Goal: Task Accomplishment & Management: Manage account settings

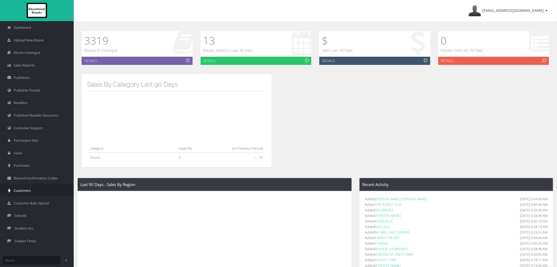
click at [25, 196] on link "Customers" at bounding box center [37, 190] width 74 height 13
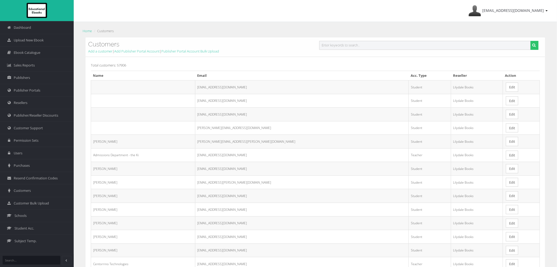
click at [338, 47] on input "text" at bounding box center [426, 45] width 212 height 9
type input "rebecca carlei"
click at [531, 41] on button "submit" at bounding box center [535, 45] width 8 height 9
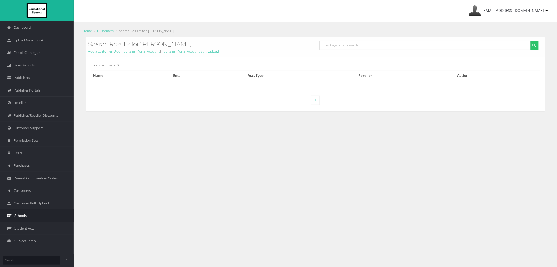
click at [26, 215] on span "Schools" at bounding box center [20, 215] width 12 height 5
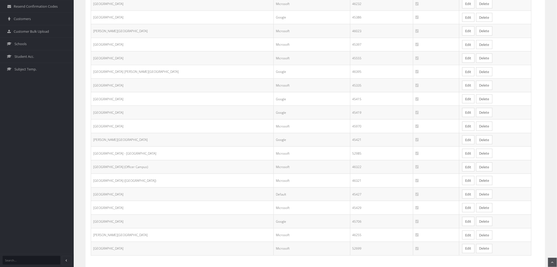
scroll to position [202, 0]
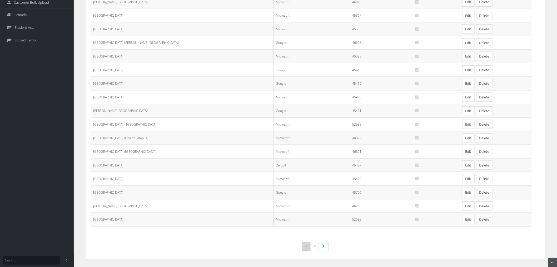
click at [463, 168] on link "Edit" at bounding box center [469, 164] width 12 height 9
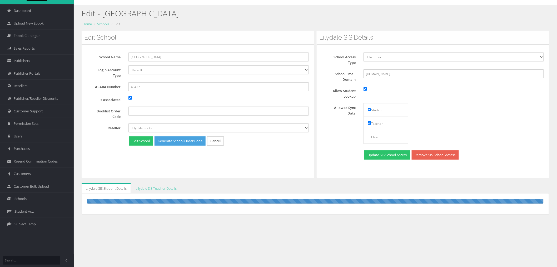
scroll to position [33, 0]
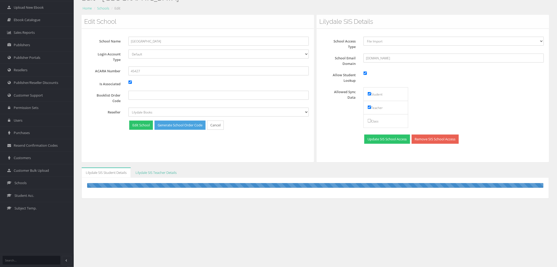
click at [161, 175] on link "Lilydale SIS Teacher Details" at bounding box center [156, 172] width 50 height 10
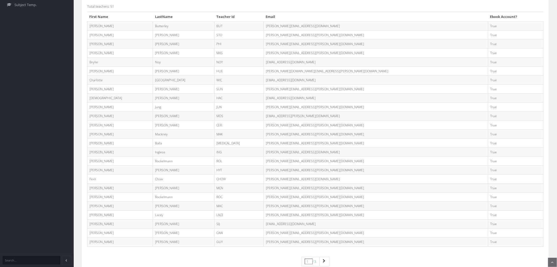
scroll to position [267, 0]
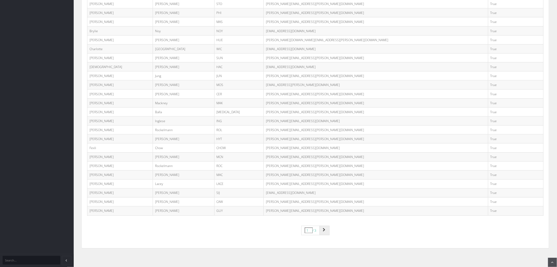
click at [323, 229] on link "Page navigation" at bounding box center [325, 229] width 10 height 9
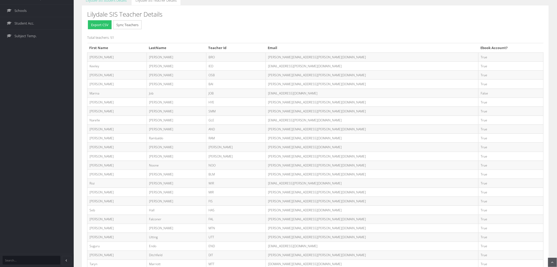
scroll to position [263, 0]
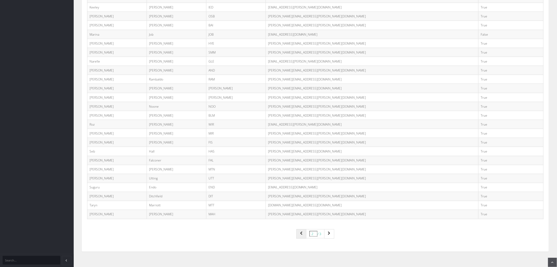
click at [300, 234] on icon "Page navigation" at bounding box center [301, 233] width 3 height 4
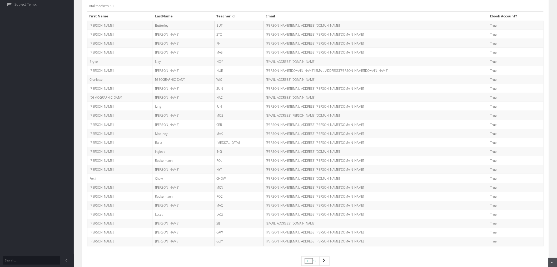
scroll to position [175, 0]
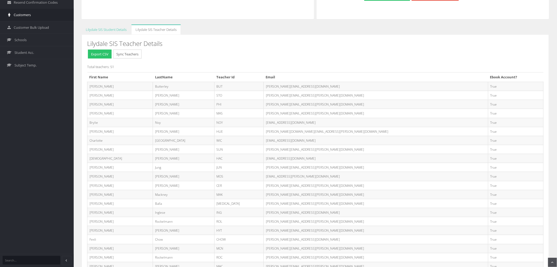
click at [25, 16] on span "Customers" at bounding box center [22, 14] width 17 height 5
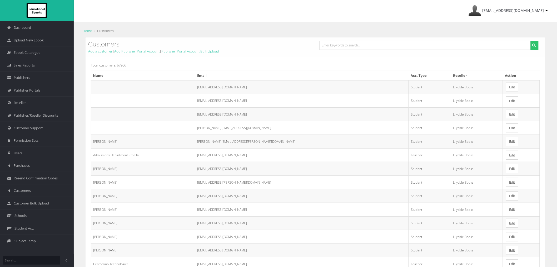
click at [367, 40] on div "Customers Add a customer | Add Publisher Portal Account | Publisher Portal Acco…" at bounding box center [316, 46] width 460 height 19
click at [368, 41] on input "text" at bounding box center [426, 45] width 212 height 9
paste input "[PERSON_NAME][EMAIL_ADDRESS][DOMAIN_NAME]"
type input "[PERSON_NAME][EMAIL_ADDRESS][DOMAIN_NAME]"
click at [531, 41] on button "submit" at bounding box center [535, 45] width 8 height 9
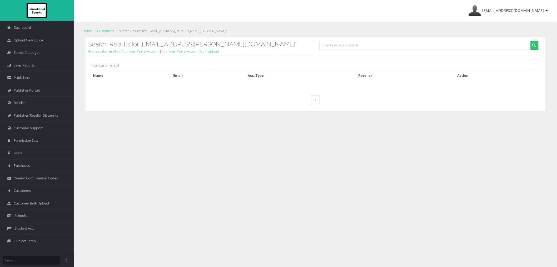
click at [99, 51] on link "Add a customer" at bounding box center [100, 51] width 24 height 5
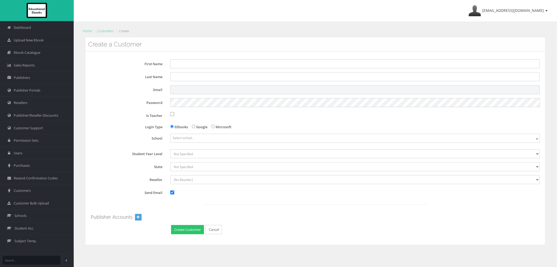
click at [182, 88] on input "Email" at bounding box center [355, 89] width 370 height 9
paste input "Rebecca.Carlei@education.vic.gov.au"
drag, startPoint x: 184, startPoint y: 89, endPoint x: 173, endPoint y: 88, distance: 10.6
click at [173, 88] on input "Rebecca.Carlei@education.vic.gov.au" at bounding box center [355, 89] width 370 height 9
drag, startPoint x: 185, startPoint y: 90, endPoint x: 167, endPoint y: 90, distance: 17.9
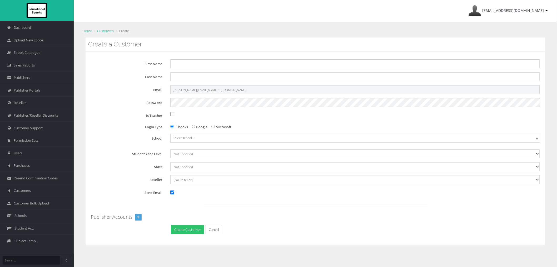
click at [167, 90] on div "Rebecca.Carlei@education.vic.gov.au" at bounding box center [355, 89] width 378 height 9
type input "Rebecca.Carlei@education.vic.gov.au"
click at [179, 67] on input "First Name" at bounding box center [355, 63] width 370 height 9
paste input "Rebecca"
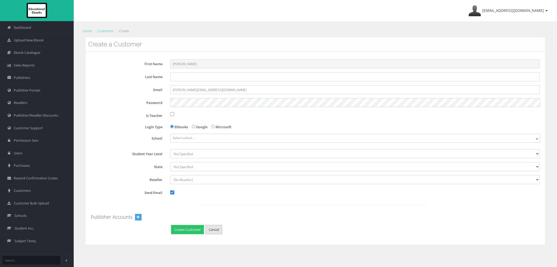
type input "Rebecca"
click at [215, 230] on link "Cancel" at bounding box center [214, 229] width 17 height 9
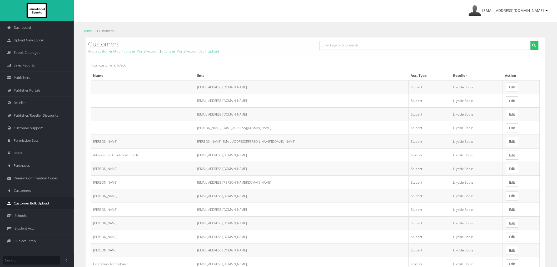
click at [33, 204] on span "Customer Bulk Upload" at bounding box center [31, 202] width 35 height 5
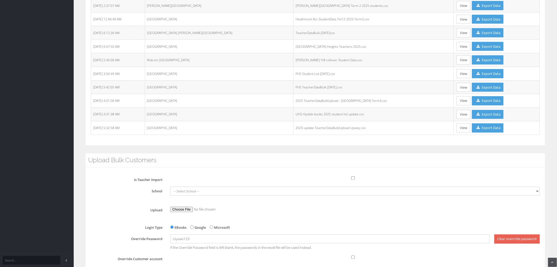
scroll to position [356, 0]
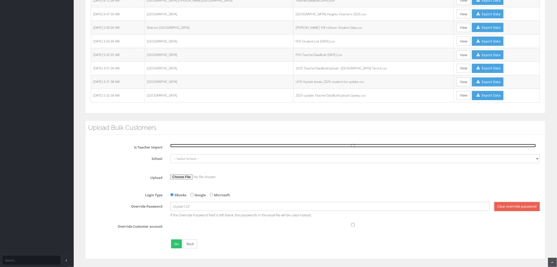
click at [354, 144] on input "Is Teacher Import" at bounding box center [353, 145] width 366 height 3
checkbox input "true"
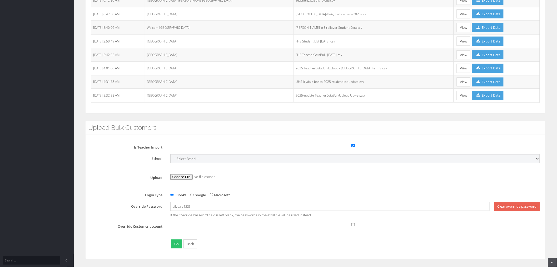
click at [345, 157] on select "-- Select School -- Alexandra Secondary College Avila College Blackburn High Sc…" at bounding box center [355, 158] width 370 height 9
select select "6d1c90e8-d988-e511-ad11-00155d7a440a"
click at [170, 154] on select "-- Select School -- Alexandra Secondary College Avila College Blackburn High Sc…" at bounding box center [355, 158] width 370 height 9
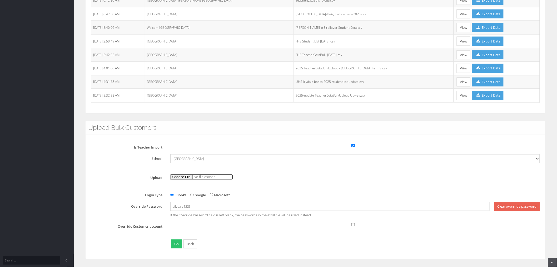
click at [188, 177] on input "file" at bounding box center [201, 177] width 63 height 6
type input "C:\fakepath\2025 TeacherDataBulkUpload - Monbulk College Term3v2.csv"
drag, startPoint x: 190, startPoint y: 208, endPoint x: 111, endPoint y: 209, distance: 78.3
click at [111, 209] on div "Override Password Lilydale123! Clear overrride password If the Override Passwor…" at bounding box center [317, 210] width 453 height 16
paste input "MonbulkCollege25"
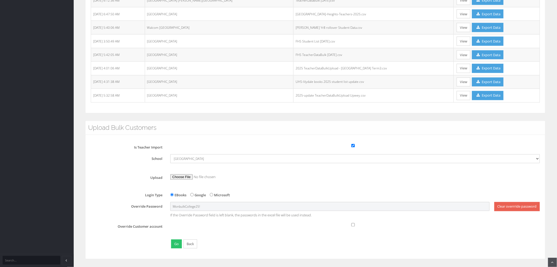
type input "MonbulkCollege25!"
click at [125, 220] on div "Is Teacher Import School -- Select School -- Alexandra Secondary College Avila …" at bounding box center [315, 196] width 449 height 107
drag, startPoint x: 204, startPoint y: 206, endPoint x: 149, endPoint y: 206, distance: 54.8
click at [149, 206] on div "Override Password MonbulkCollege25! Clear overrride password If the Override Pa…" at bounding box center [317, 210] width 453 height 16
click at [261, 222] on div at bounding box center [355, 224] width 378 height 4
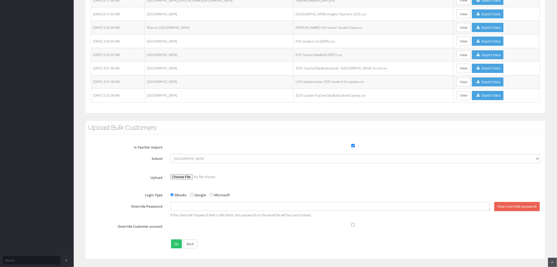
click at [192, 221] on div "Is Teacher Import School -- Select School -- Alexandra Secondary College Avila …" at bounding box center [315, 196] width 449 height 107
click at [186, 208] on input "text" at bounding box center [330, 206] width 320 height 9
paste input "MonbulkCollege25!"
type input "MonbulkCollege25!"
drag, startPoint x: 252, startPoint y: 252, endPoint x: 252, endPoint y: 243, distance: 8.4
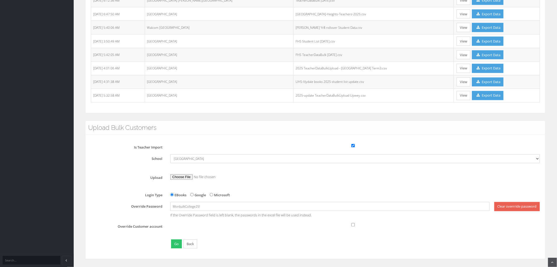
click at [252, 252] on div "Is Teacher Import School -- Select School -- Alexandra Secondary College Avila …" at bounding box center [316, 197] width 460 height 124
drag, startPoint x: 207, startPoint y: 207, endPoint x: 97, endPoint y: 210, distance: 109.1
click at [97, 210] on div "Override Password MonbulkCollege25! Clear overrride password If the Override Pa…" at bounding box center [317, 210] width 453 height 16
click at [254, 230] on div "Is Teacher Import School -- Select School -- Alexandra Secondary College Avila …" at bounding box center [315, 196] width 449 height 107
click at [172, 247] on button "Go" at bounding box center [176, 243] width 11 height 9
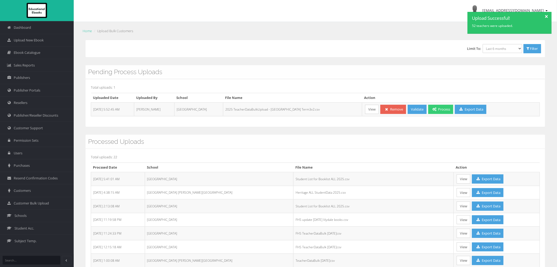
click at [429, 112] on link "Process" at bounding box center [441, 109] width 25 height 9
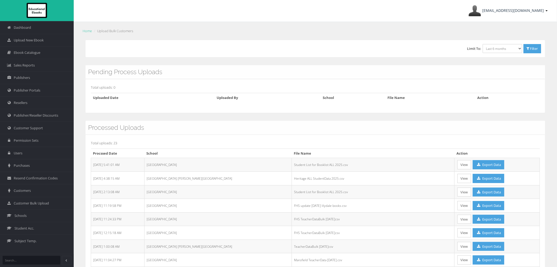
drag, startPoint x: 499, startPoint y: 7, endPoint x: 501, endPoint y: 12, distance: 5.1
click at [499, 7] on link "[EMAIL_ADDRESS][DOMAIN_NAME]" at bounding box center [508, 11] width 85 height 22
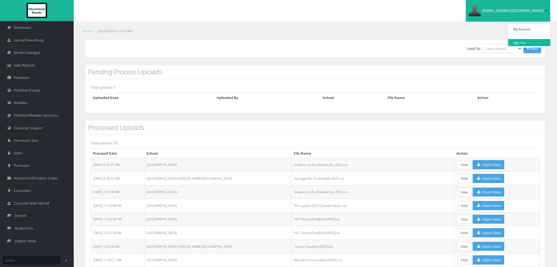
click at [526, 44] on link "Sign Out" at bounding box center [530, 42] width 42 height 7
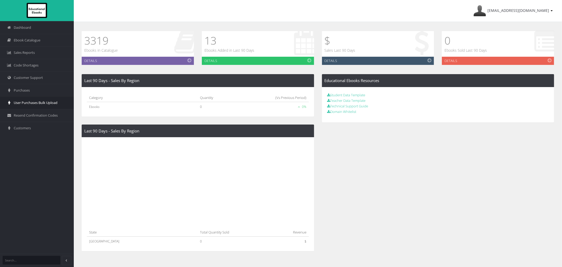
click at [61, 102] on link "User Purchases Bulk Upload" at bounding box center [37, 102] width 74 height 13
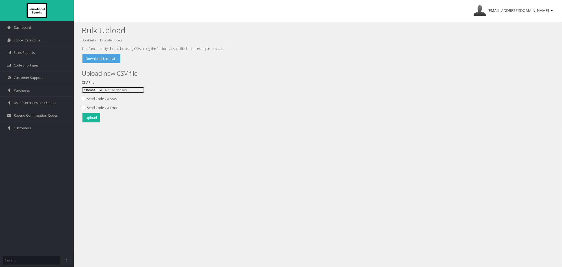
click at [90, 90] on input "file" at bounding box center [113, 90] width 63 height 6
type input "C:\fakepath\Monbulk College 15Aug.csv"
click at [99, 120] on button "Upload" at bounding box center [91, 117] width 18 height 9
click at [523, 12] on span "ayesha@lilydalebooks.com.au" at bounding box center [518, 10] width 62 height 5
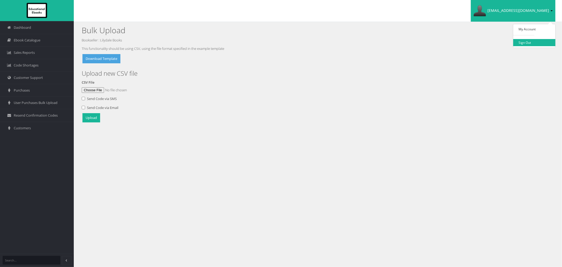
click at [526, 43] on link "Sign Out" at bounding box center [534, 42] width 42 height 7
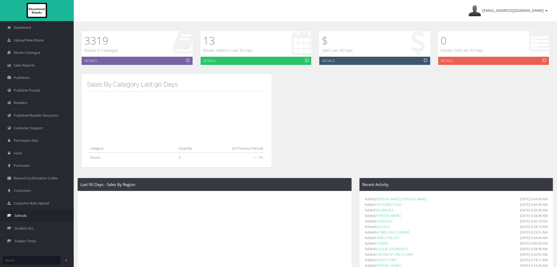
click at [34, 212] on link "Schools" at bounding box center [37, 215] width 74 height 13
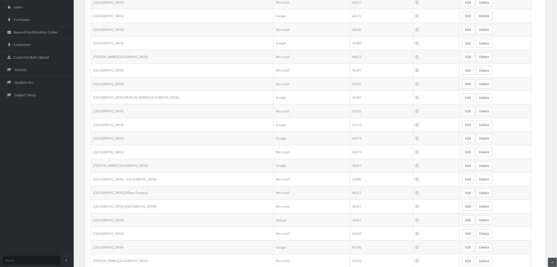
scroll to position [146, 0]
click at [459, 218] on td "Edit Delete" at bounding box center [495, 219] width 72 height 14
click at [463, 220] on link "Edit" at bounding box center [469, 219] width 12 height 9
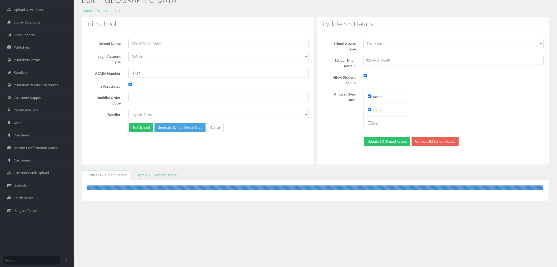
scroll to position [33, 0]
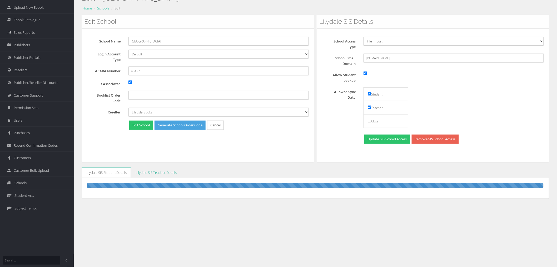
click at [164, 175] on link "Lilydale SIS Teacher Details" at bounding box center [156, 172] width 50 height 10
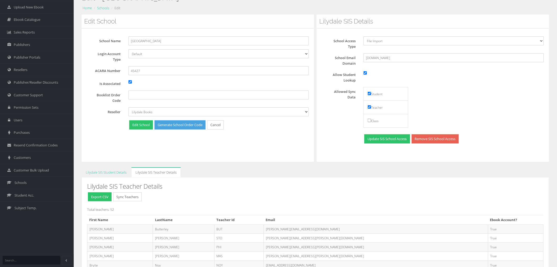
click at [142, 198] on button "Sync Teachers" at bounding box center [127, 196] width 28 height 9
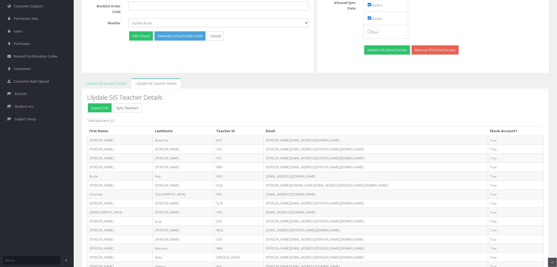
scroll to position [179, 0]
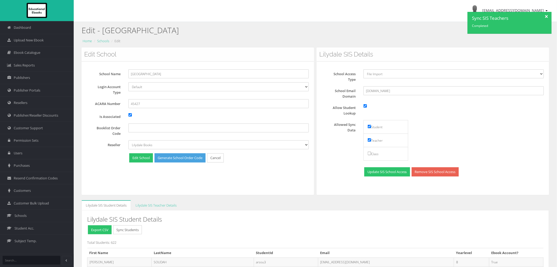
click at [545, 14] on div at bounding box center [547, 16] width 9 height 8
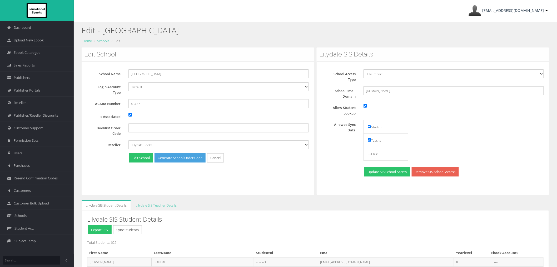
click at [544, 11] on span "ayesha@educationalebooks.com.au" at bounding box center [514, 10] width 62 height 5
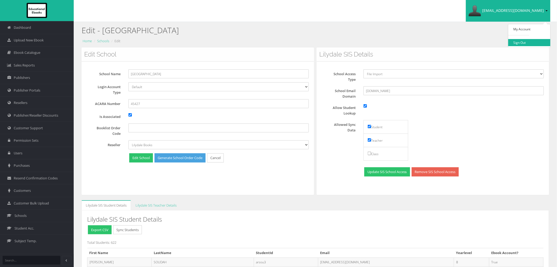
click at [538, 41] on link "Sign Out" at bounding box center [530, 42] width 42 height 7
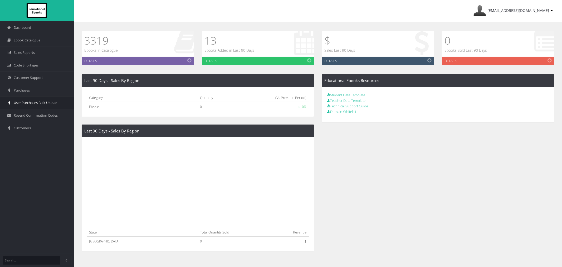
click at [29, 105] on span "User Purchases Bulk Upload" at bounding box center [36, 102] width 44 height 5
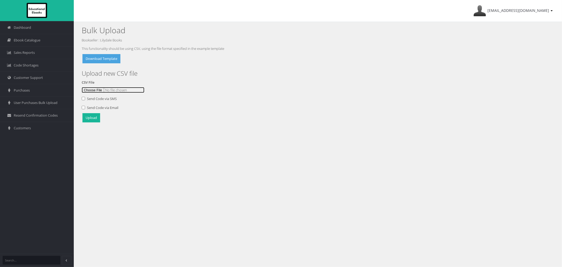
click at [91, 91] on input "file" at bounding box center [113, 90] width 63 height 6
type input "C:\fakepath\Monbulk College 15Aug.csv"
click at [98, 119] on button "Upload" at bounding box center [91, 117] width 18 height 9
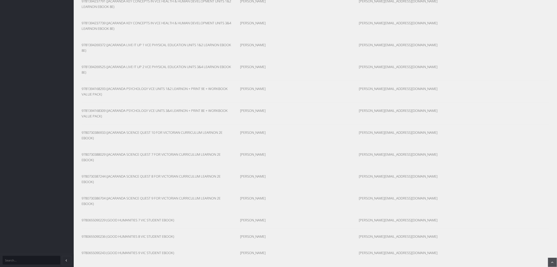
scroll to position [993, 0]
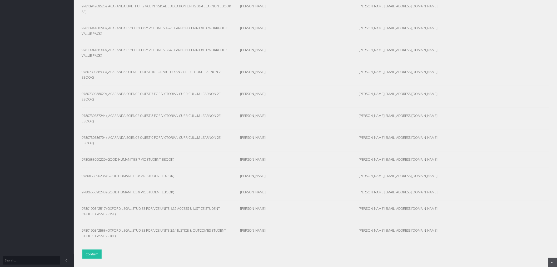
click at [91, 252] on button "Confirm" at bounding box center [91, 253] width 19 height 9
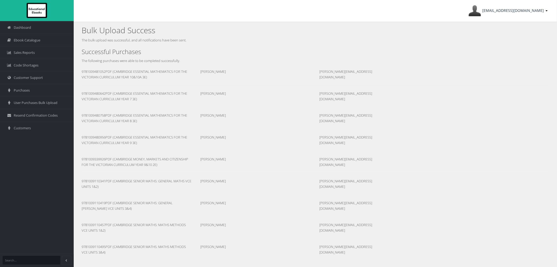
click at [532, 12] on span "[EMAIL_ADDRESS][DOMAIN_NAME]" at bounding box center [514, 10] width 62 height 5
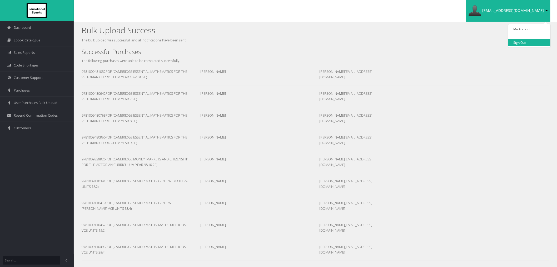
click at [526, 43] on link "Sign Out" at bounding box center [530, 42] width 42 height 7
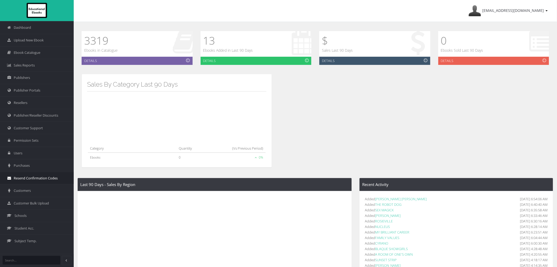
click at [19, 182] on link "Resend Confirmation Codes" at bounding box center [37, 177] width 74 height 13
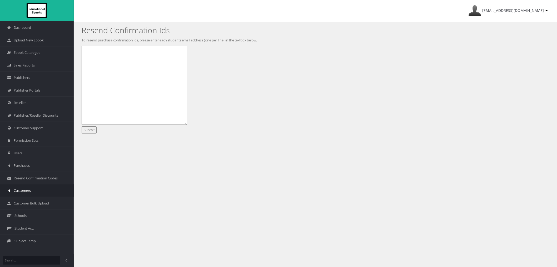
click at [26, 194] on link "Customers" at bounding box center [37, 190] width 74 height 13
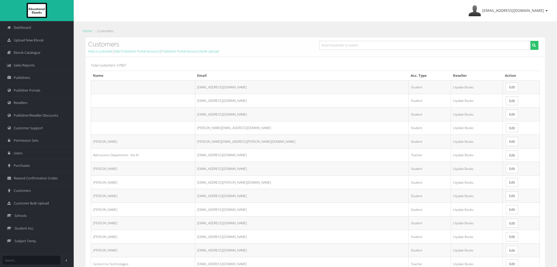
drag, startPoint x: 348, startPoint y: 54, endPoint x: 347, endPoint y: 50, distance: 3.5
click at [348, 53] on div "Customers Add a customer | Add Publisher Portal Account | Publisher Portal Acco…" at bounding box center [316, 46] width 460 height 19
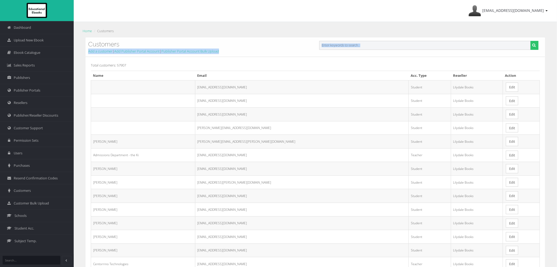
click at [347, 46] on input "text" at bounding box center [426, 45] width 212 height 9
paste input "[PERSON_NAME][EMAIL_ADDRESS][DOMAIN_NAME]"
type input "[PERSON_NAME][EMAIL_ADDRESS][DOMAIN_NAME]"
click at [531, 41] on button "submit" at bounding box center [535, 45] width 8 height 9
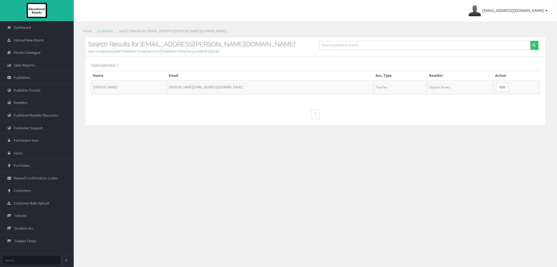
click at [497, 86] on link "Edit" at bounding box center [503, 86] width 12 height 9
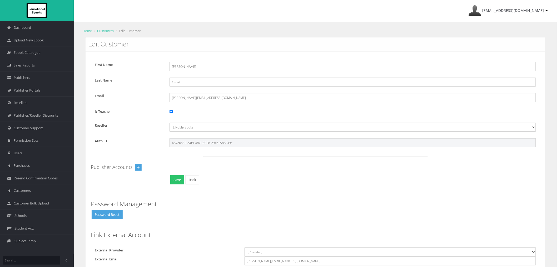
click at [186, 146] on input "4b7cb683-e4f9-4fb3-895b-29a615db0a9e" at bounding box center [353, 142] width 367 height 9
click at [30, 131] on link "Customer Support" at bounding box center [37, 127] width 74 height 13
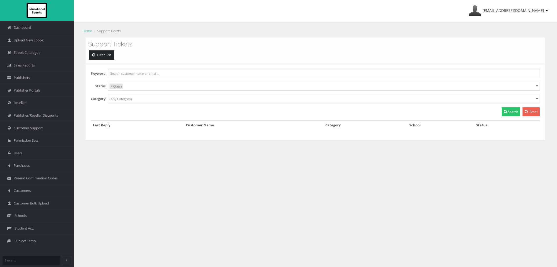
select select
